Goal: Information Seeking & Learning: Learn about a topic

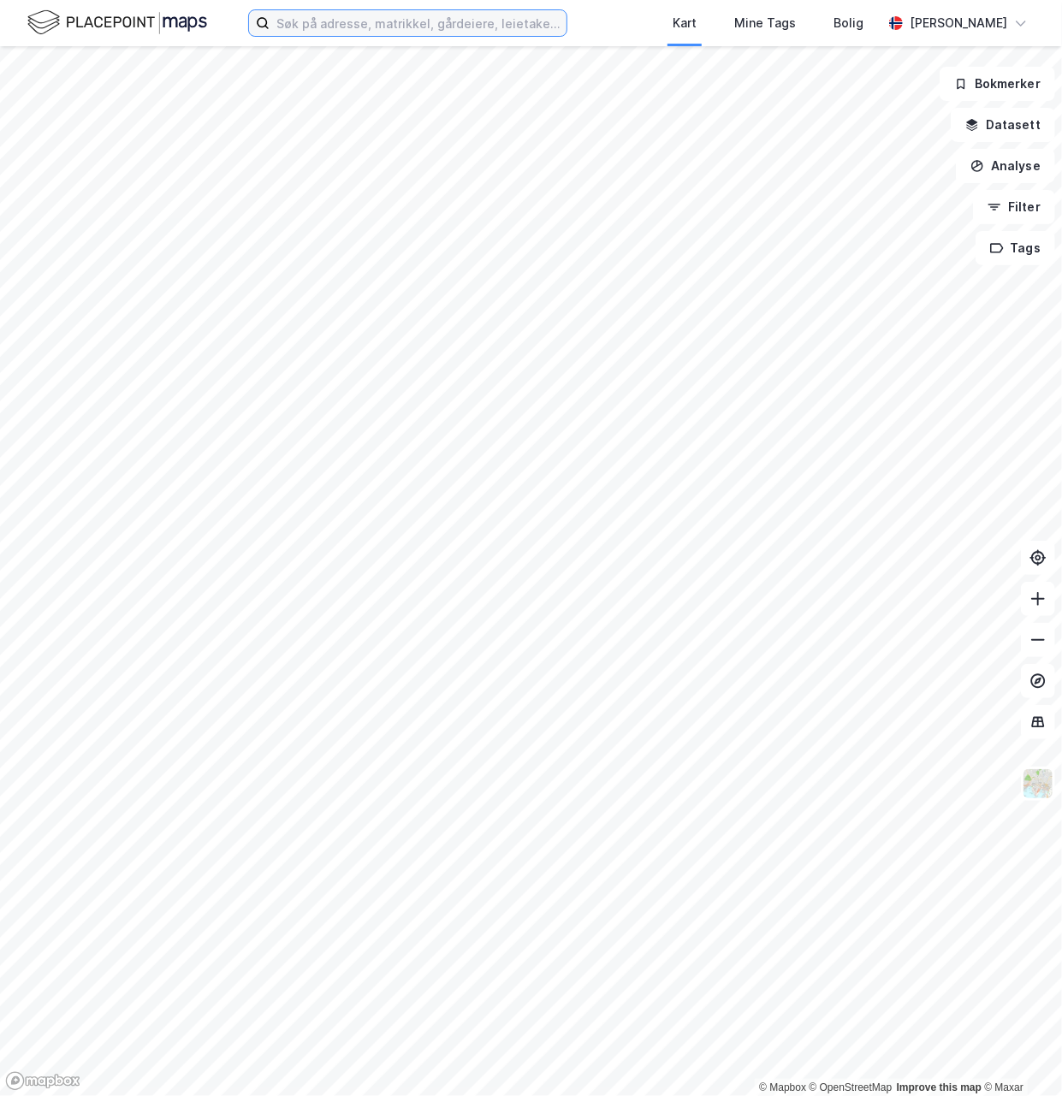
click at [376, 21] on input at bounding box center [417, 23] width 297 height 26
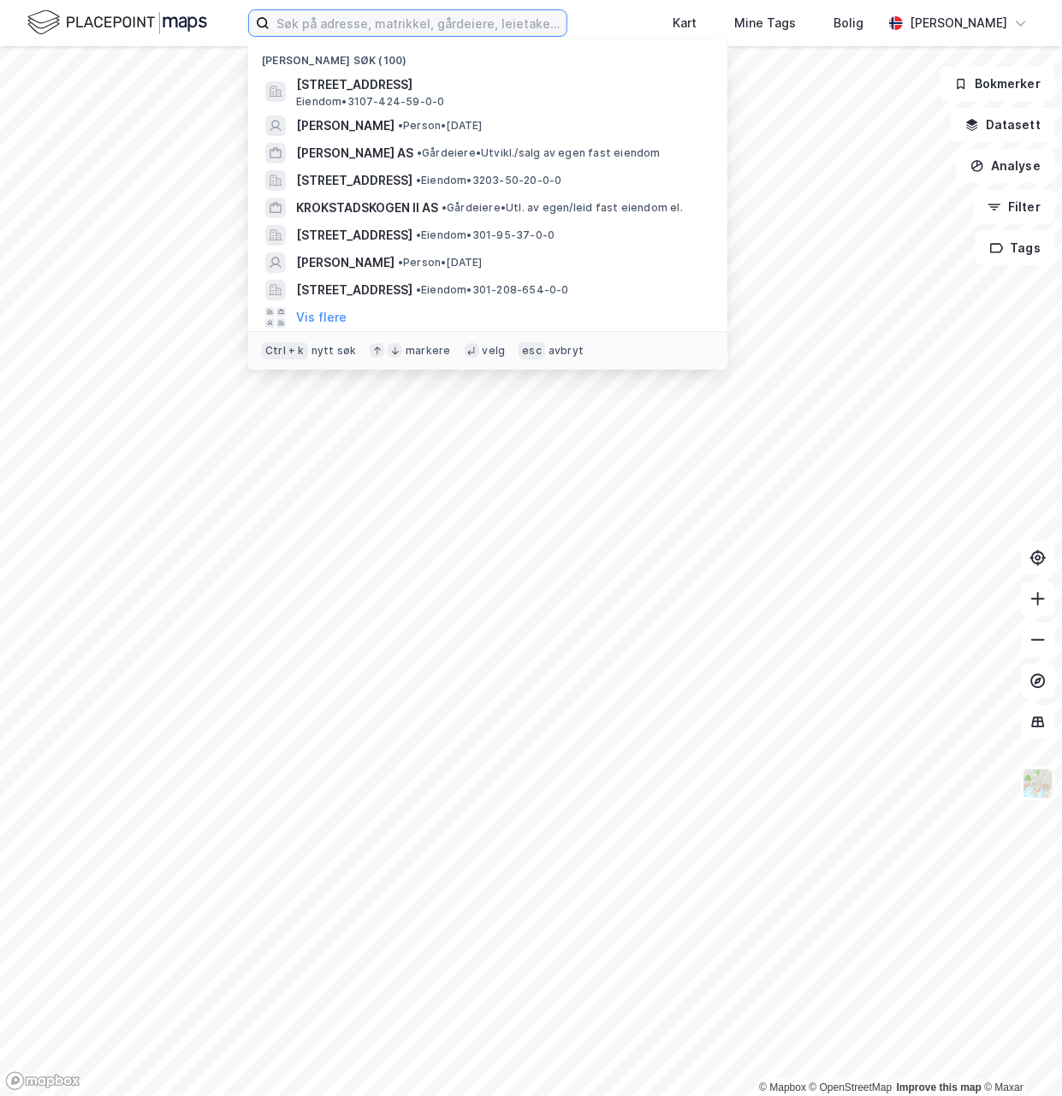
paste input "[PERSON_NAME]"
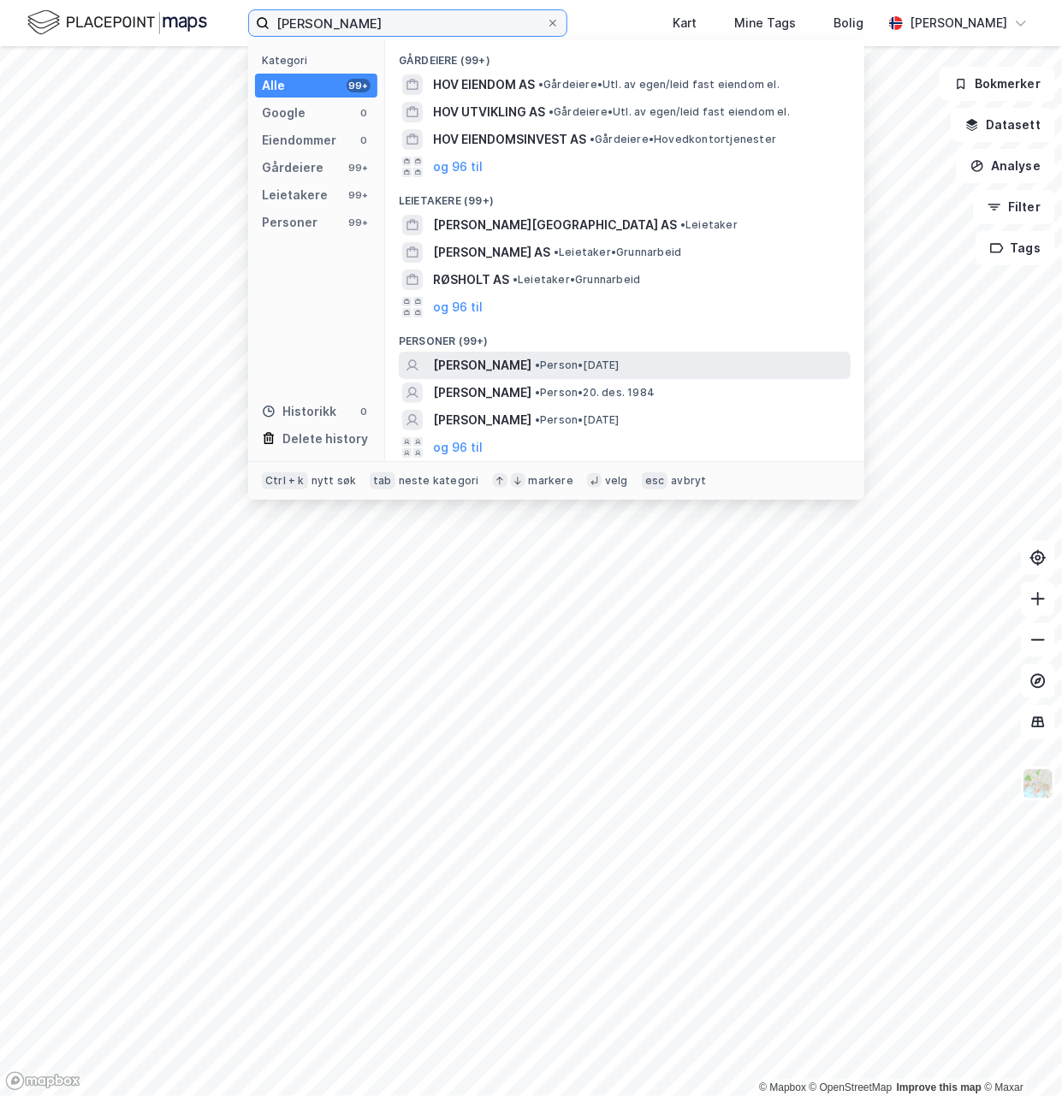
type input "[PERSON_NAME]"
click at [462, 367] on span "[PERSON_NAME]" at bounding box center [482, 365] width 98 height 21
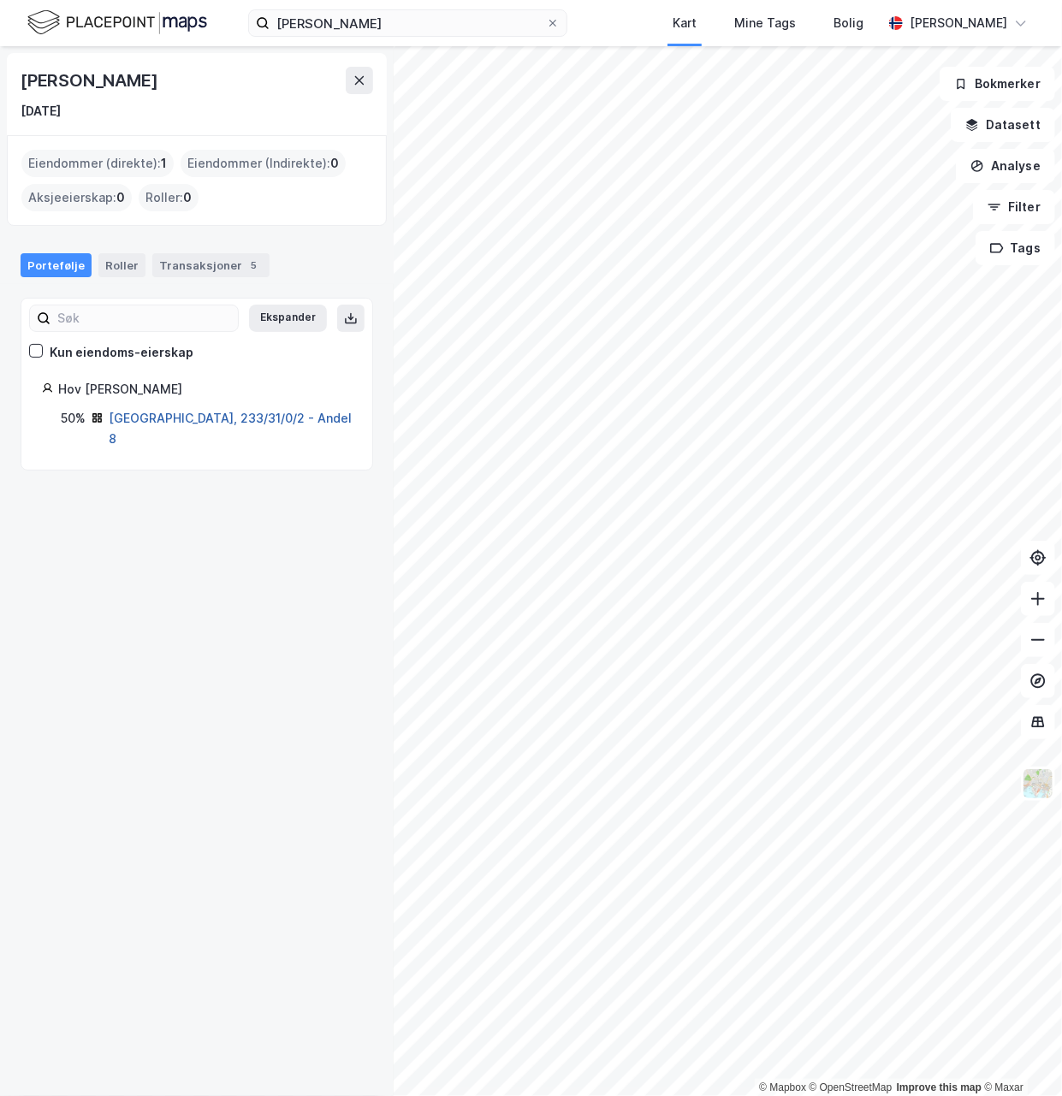
click at [222, 414] on link "[GEOGRAPHIC_DATA], 233/31/0/2 - Andel 8" at bounding box center [230, 428] width 243 height 35
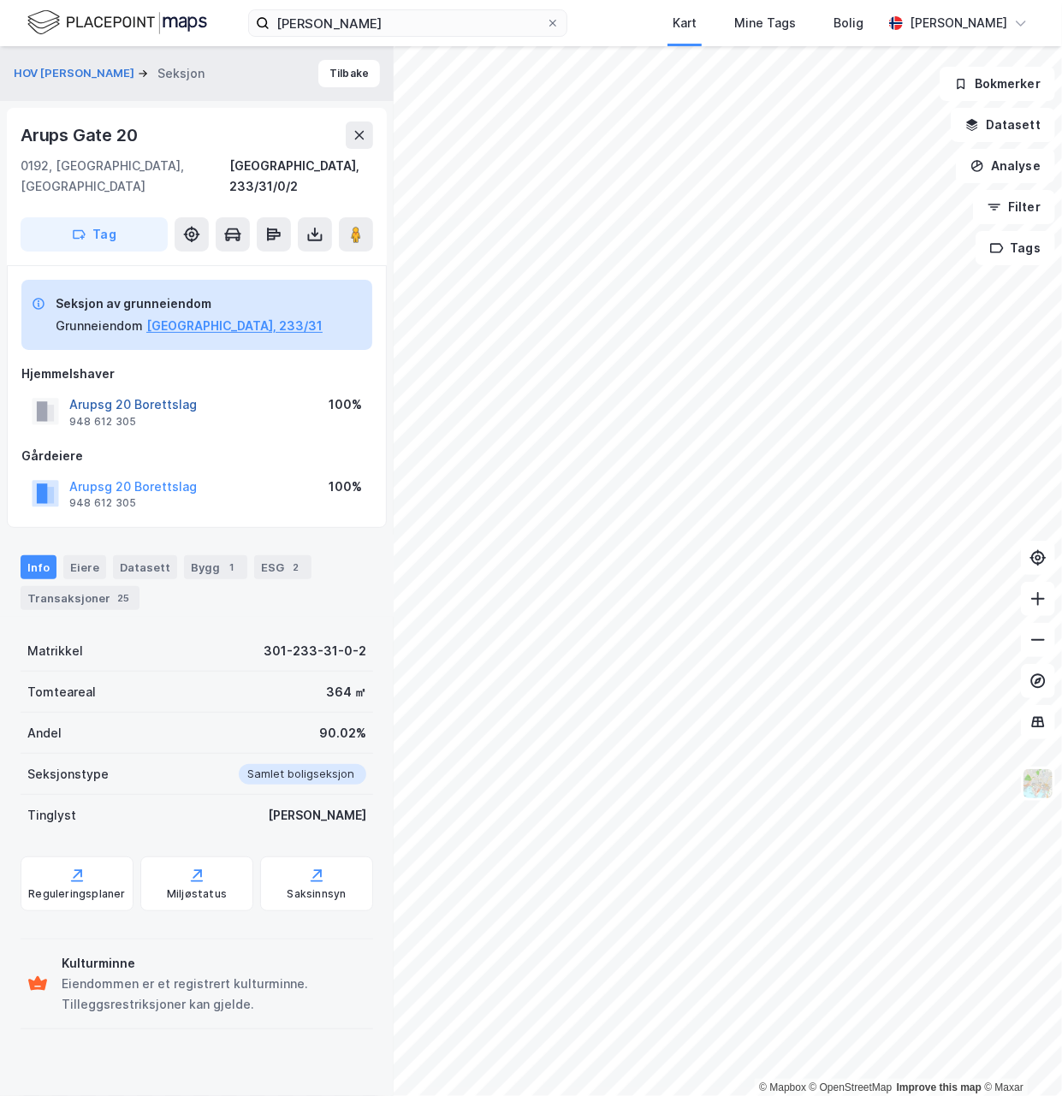
click at [0, 0] on button "Arupsg 20 Borettslag" at bounding box center [0, 0] width 0 height 0
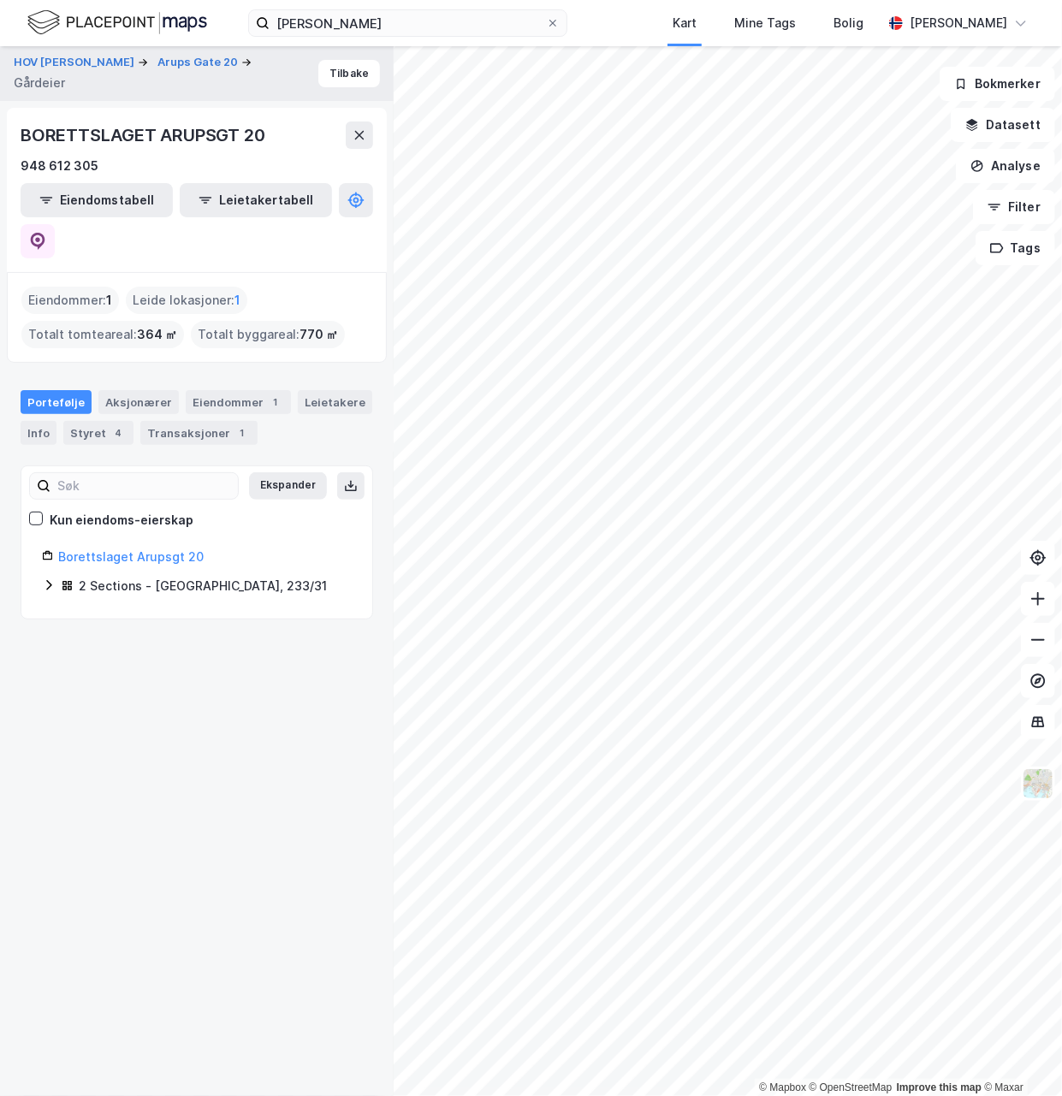
click at [46, 578] on icon at bounding box center [49, 585] width 14 height 14
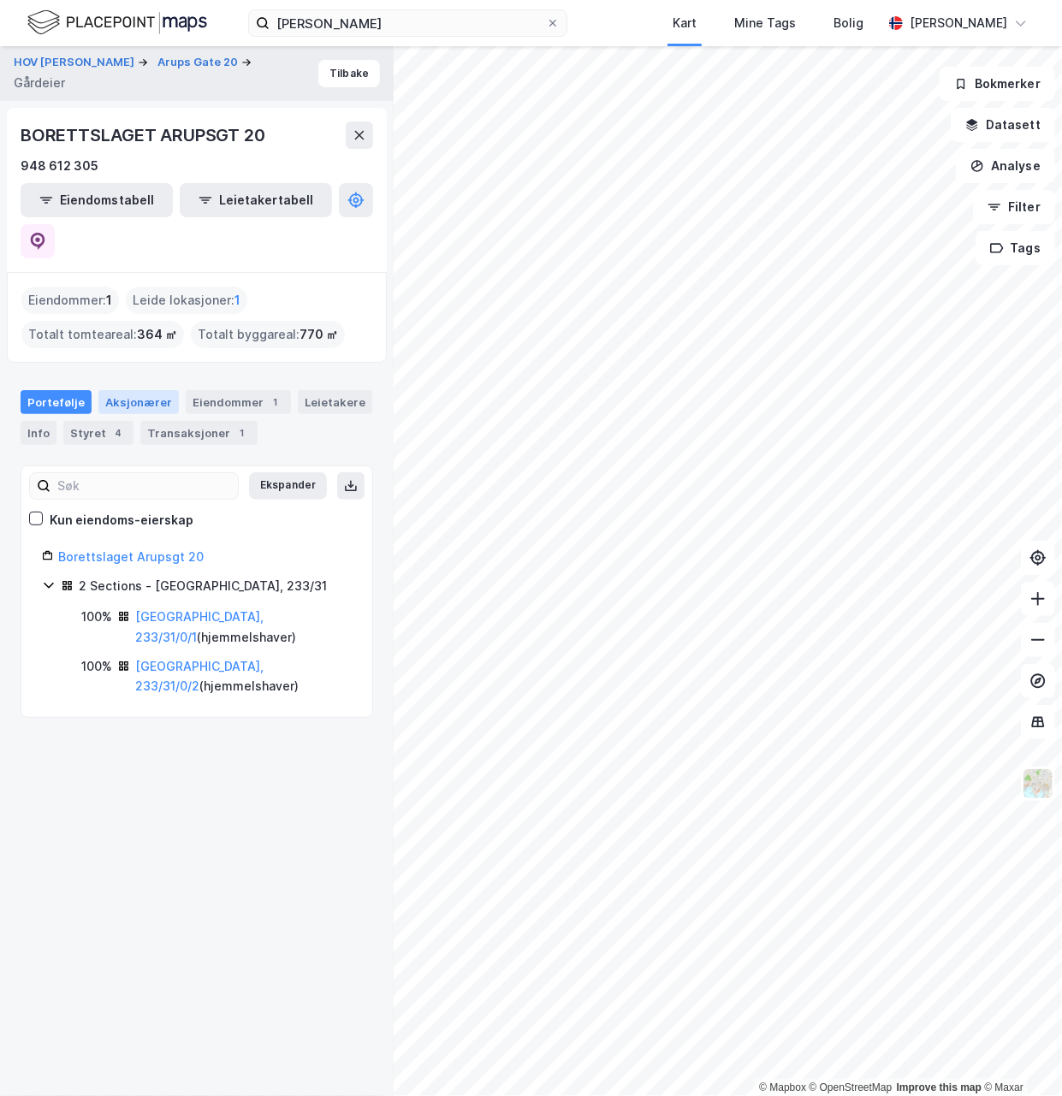
click at [121, 390] on div "Aksjonærer" at bounding box center [138, 402] width 80 height 24
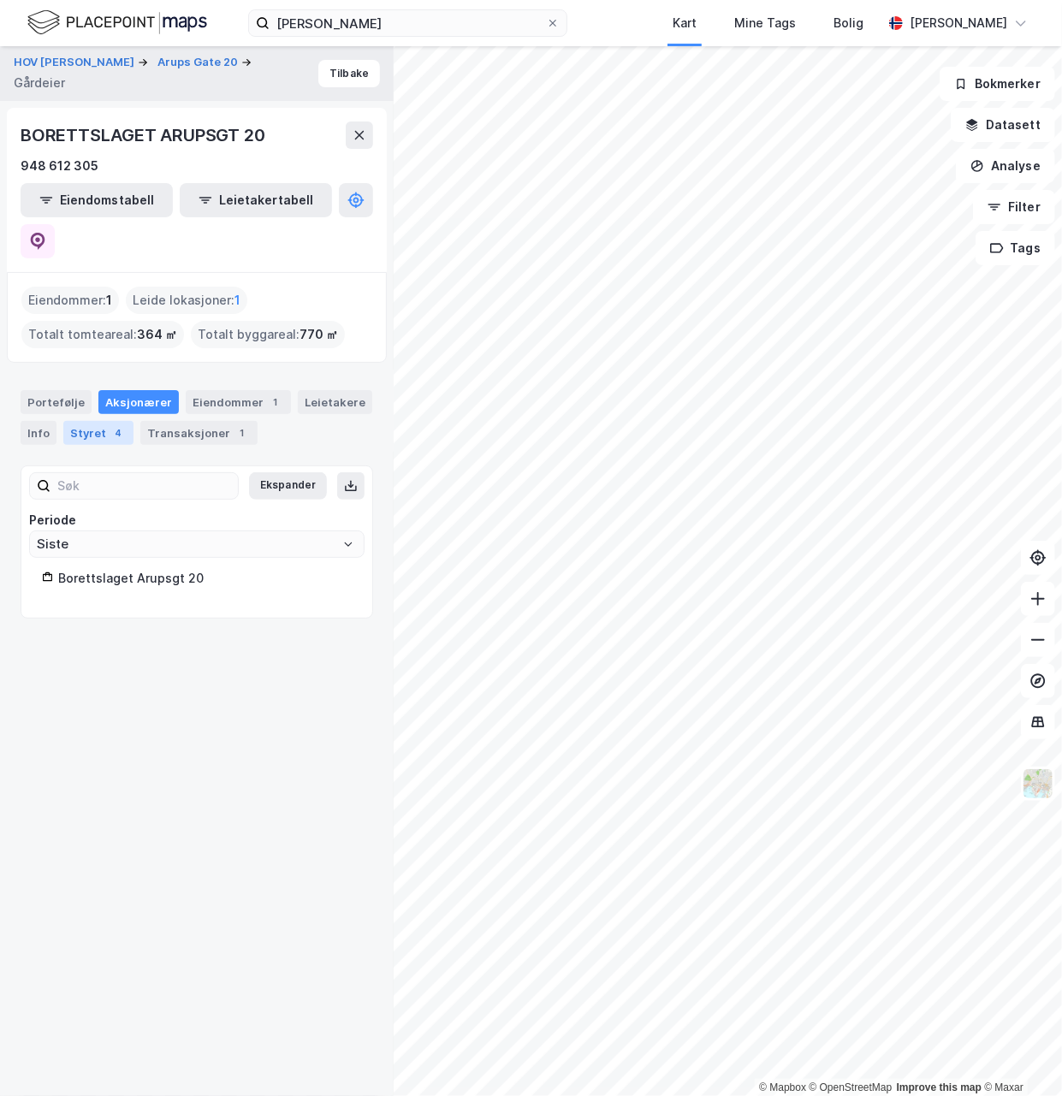
click at [104, 421] on div "Styret 4" at bounding box center [98, 433] width 70 height 24
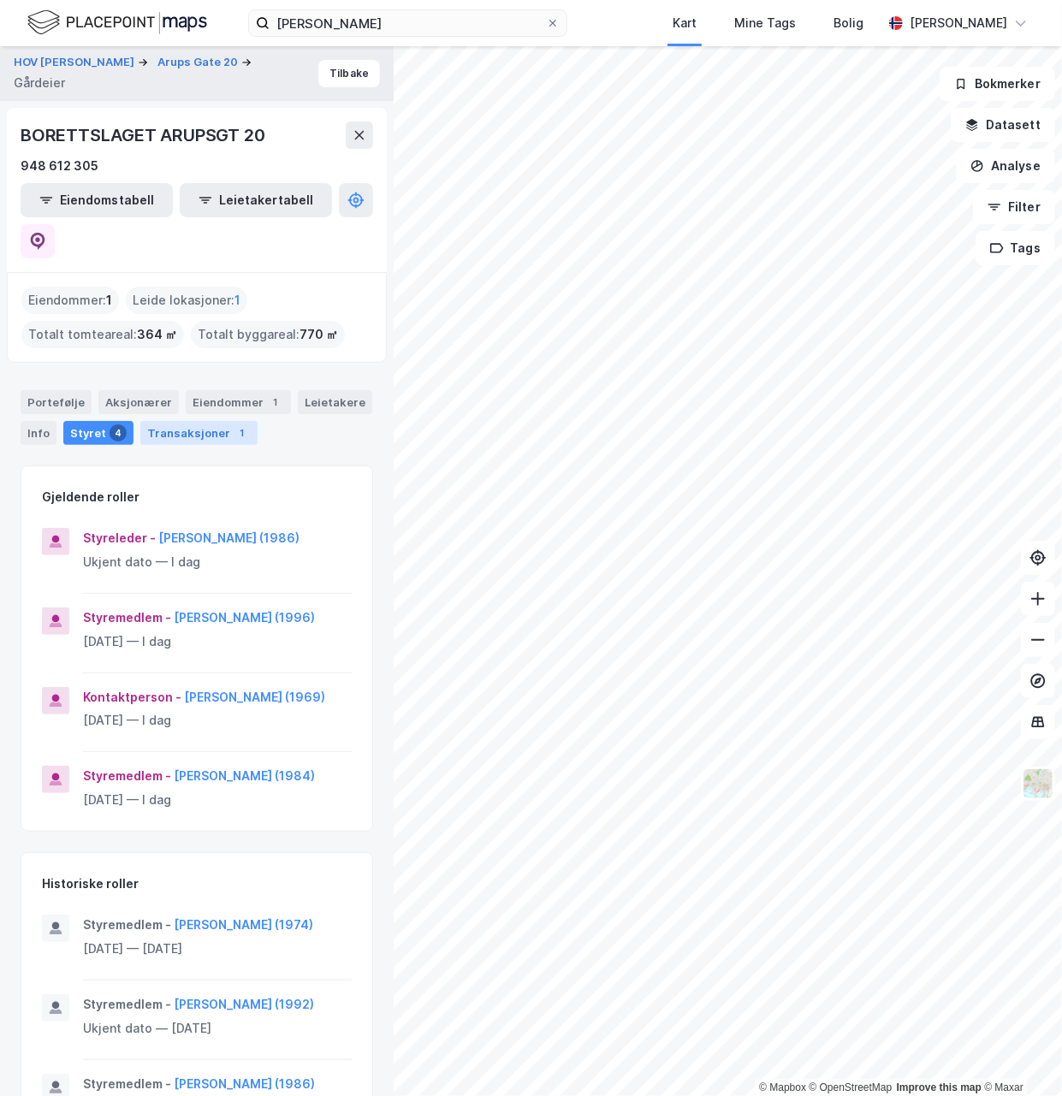
click at [149, 421] on div "Transaksjoner 1" at bounding box center [198, 433] width 117 height 24
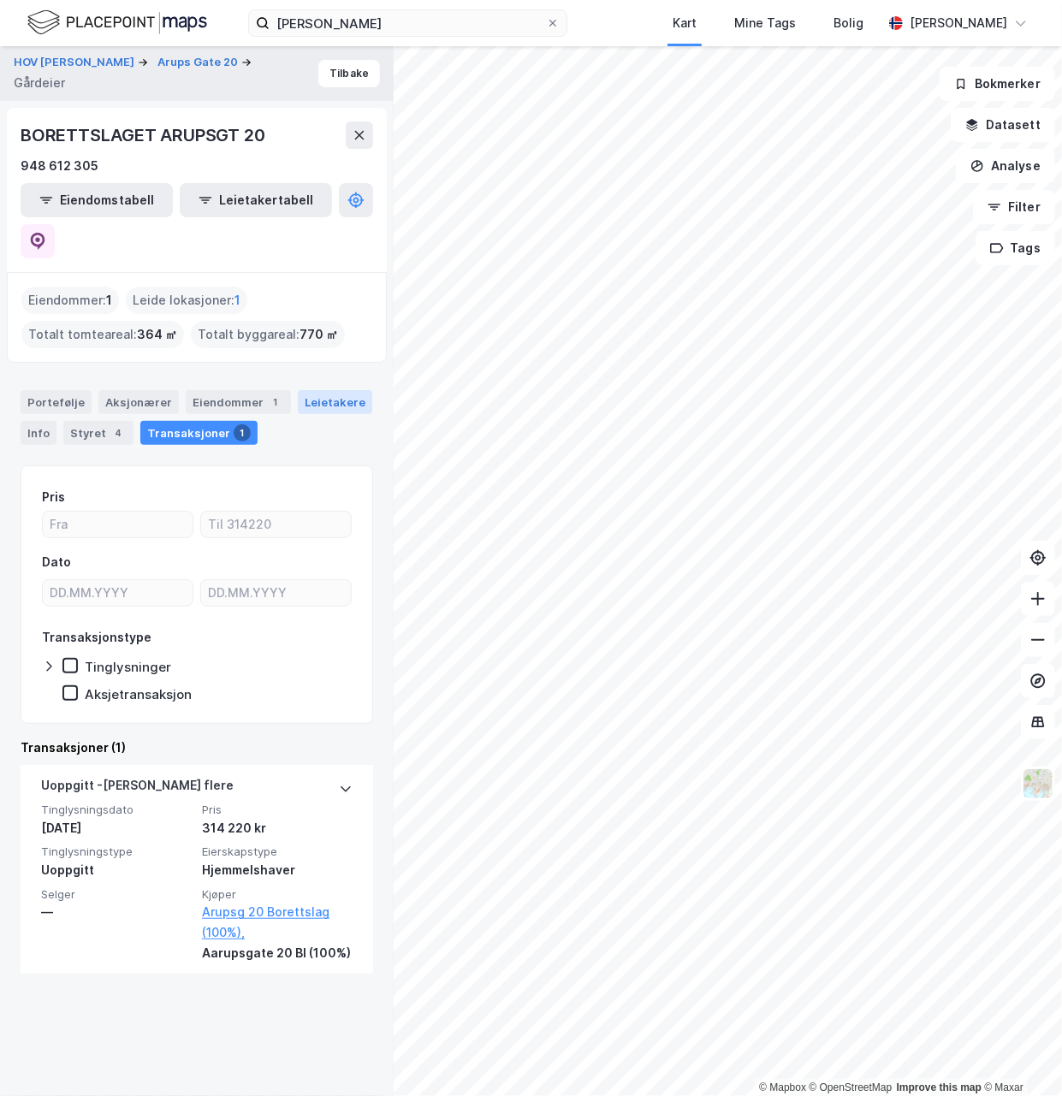
click at [330, 390] on div "Leietakere" at bounding box center [335, 402] width 74 height 24
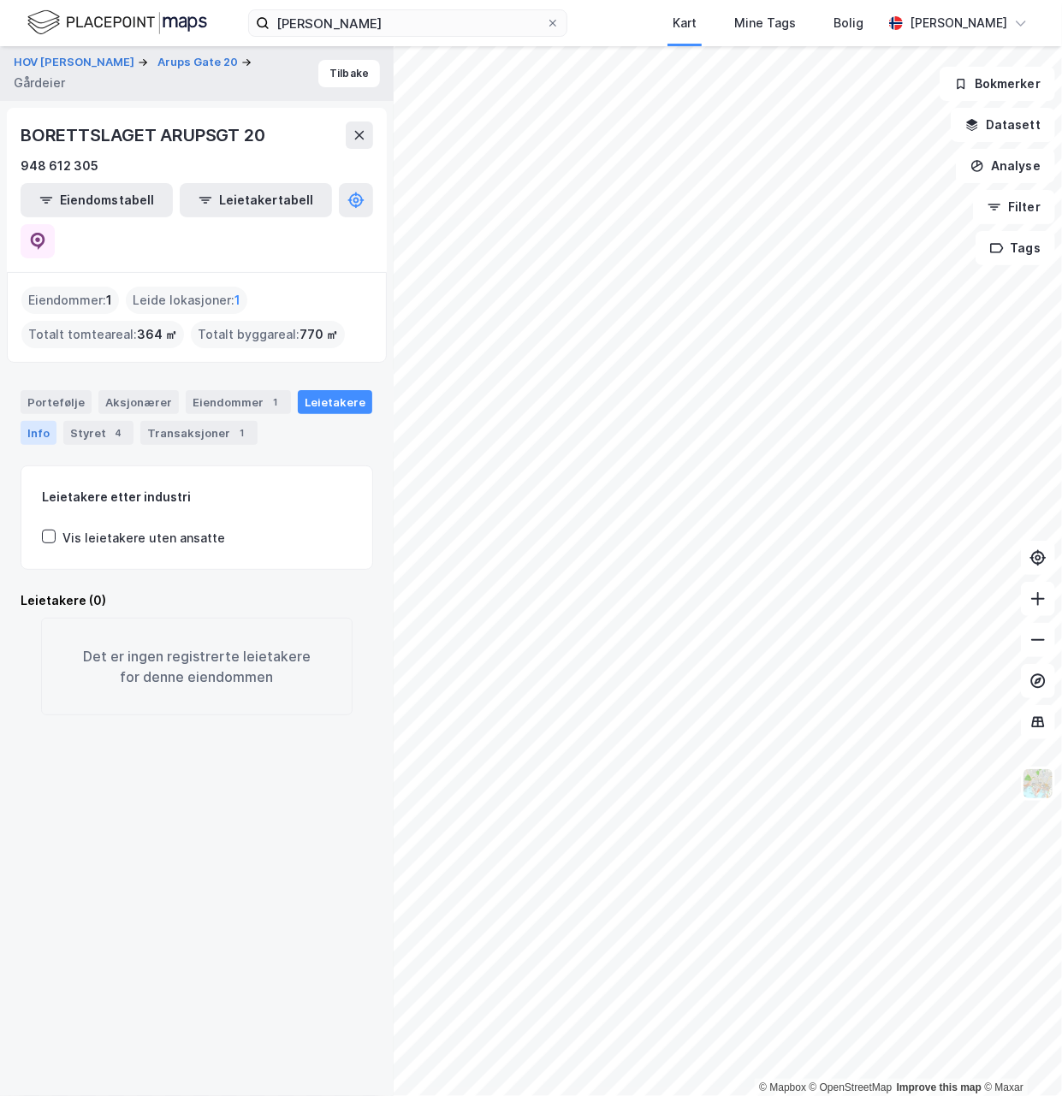
click at [29, 421] on div "Info" at bounding box center [39, 433] width 36 height 24
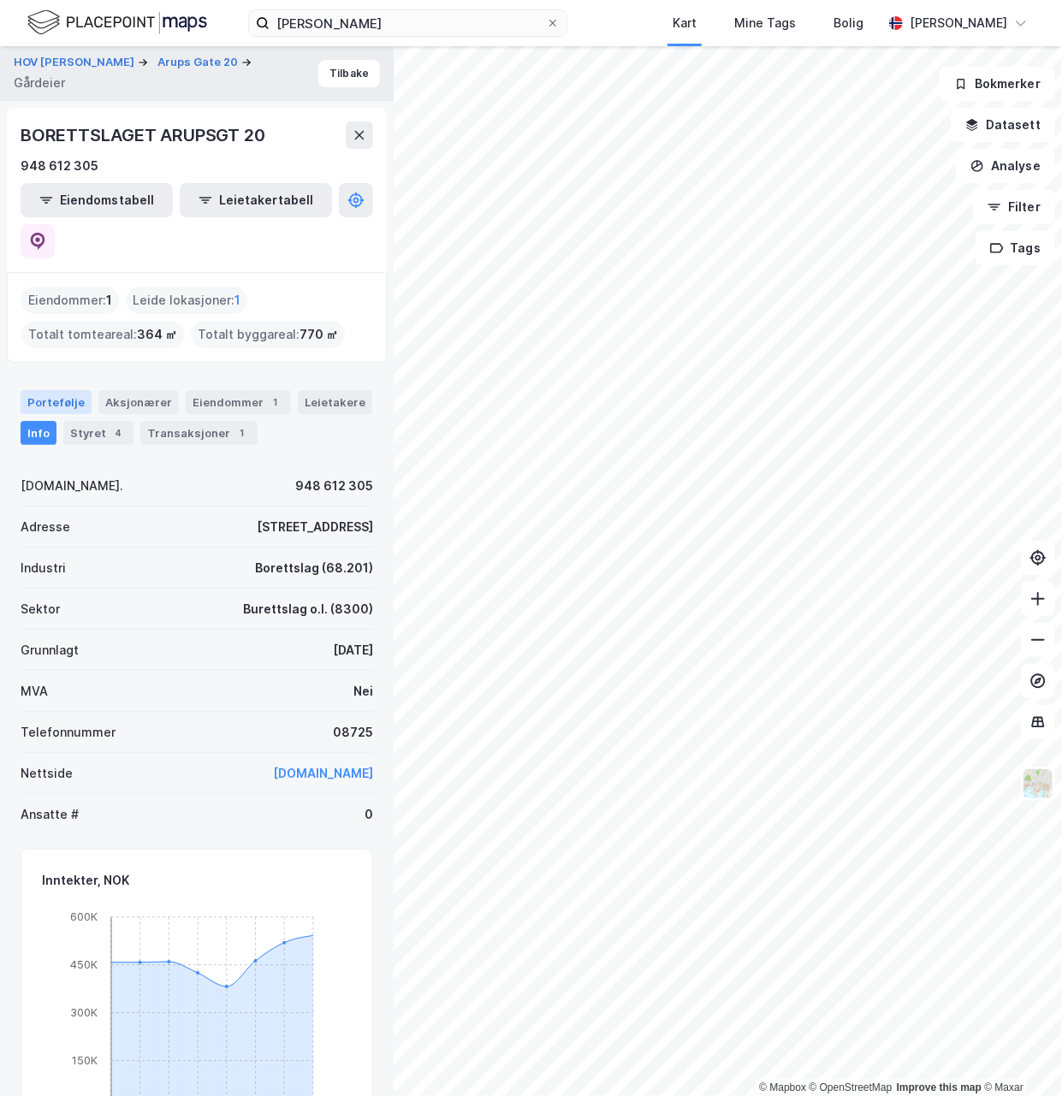
click at [50, 390] on div "Portefølje" at bounding box center [56, 402] width 71 height 24
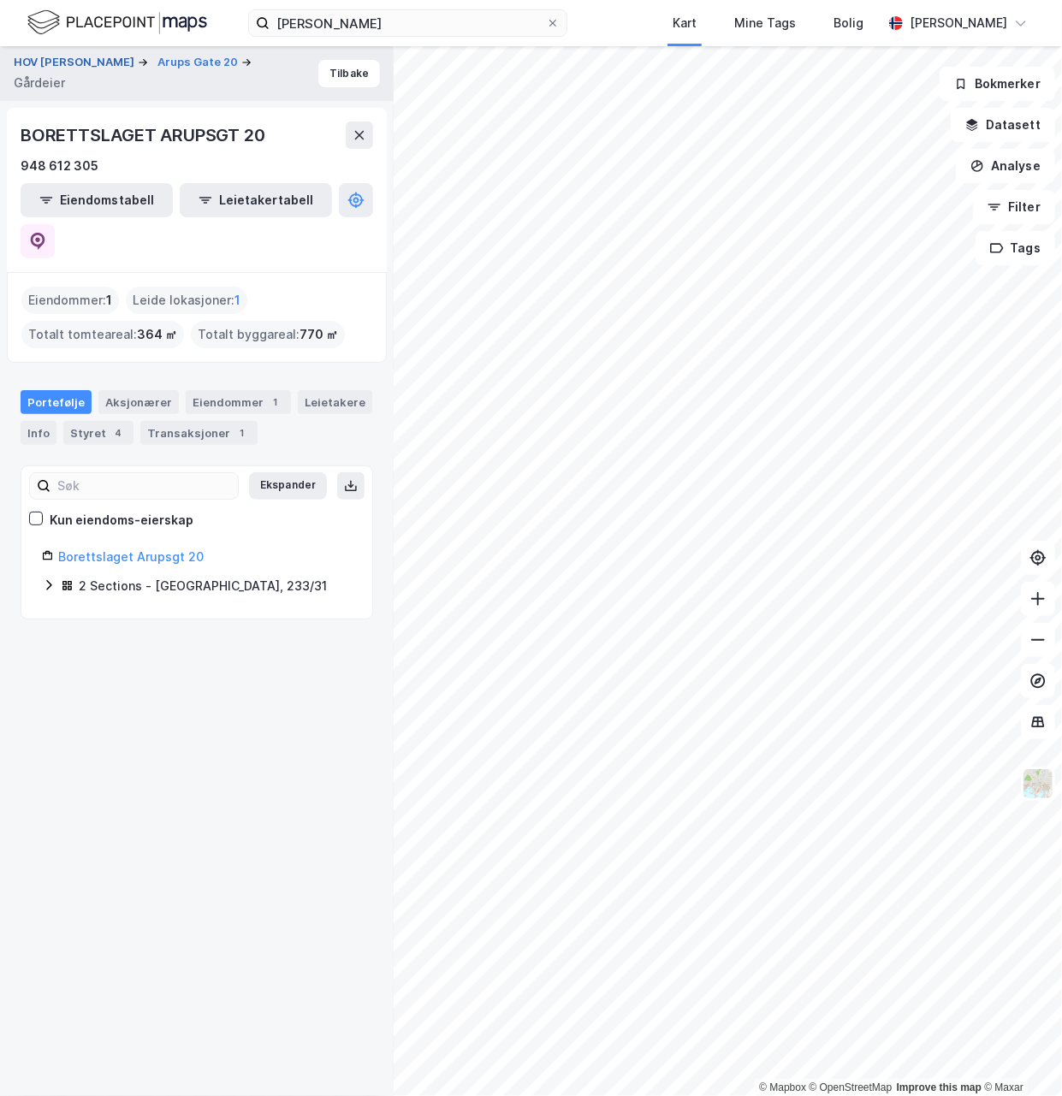
click at [68, 62] on button "HOV [PERSON_NAME]" at bounding box center [76, 62] width 124 height 17
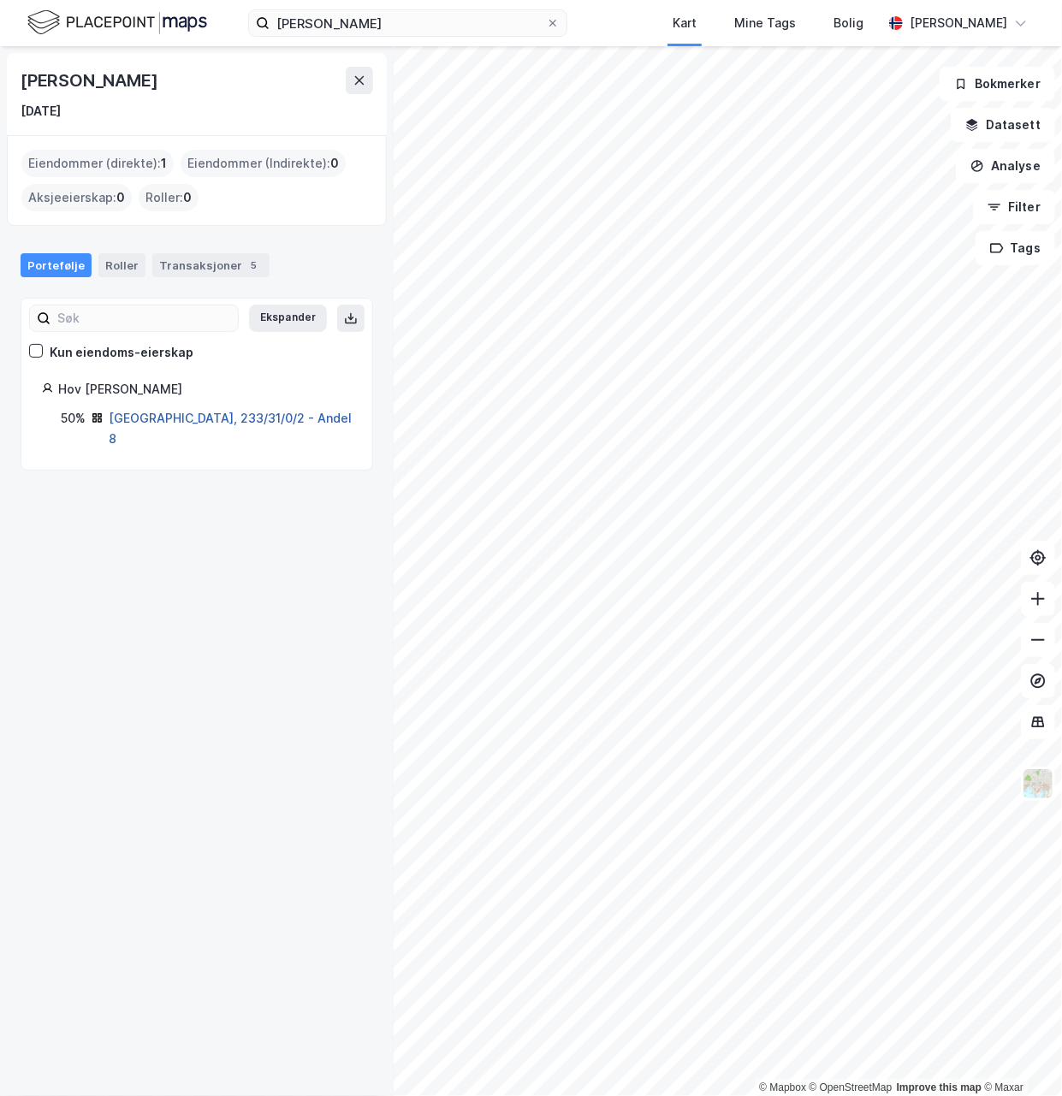
click at [240, 420] on link "[GEOGRAPHIC_DATA], 233/31/0/2 - Andel 8" at bounding box center [230, 428] width 243 height 35
